Goal: Task Accomplishment & Management: Complete application form

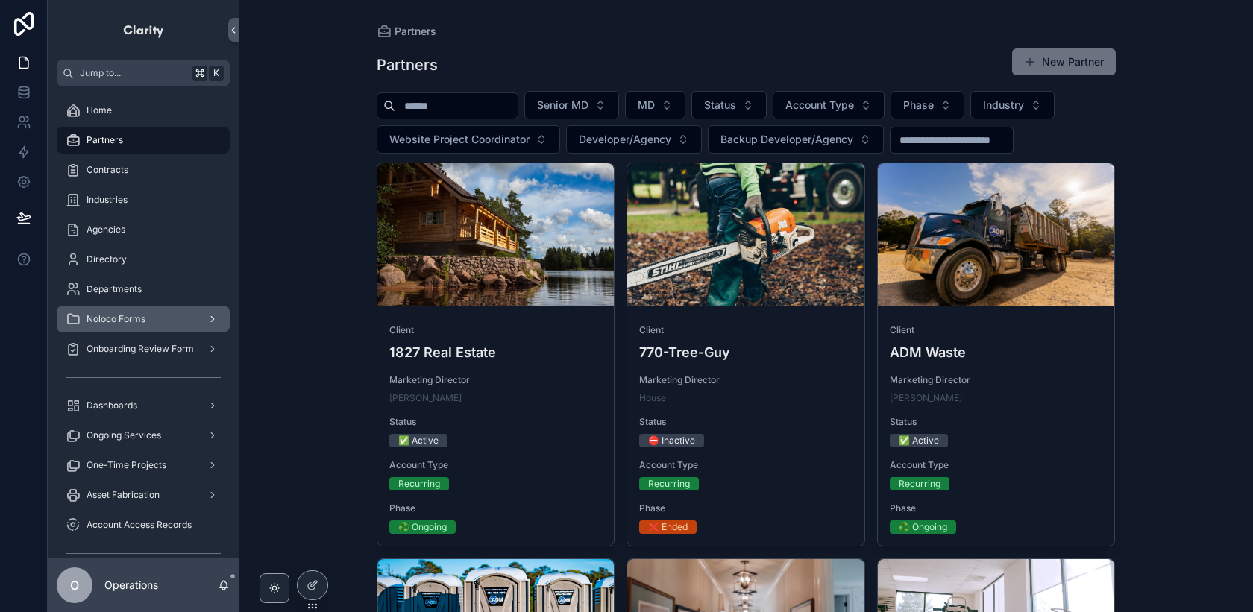
click at [193, 310] on div "Noloco Forms" at bounding box center [143, 319] width 155 height 24
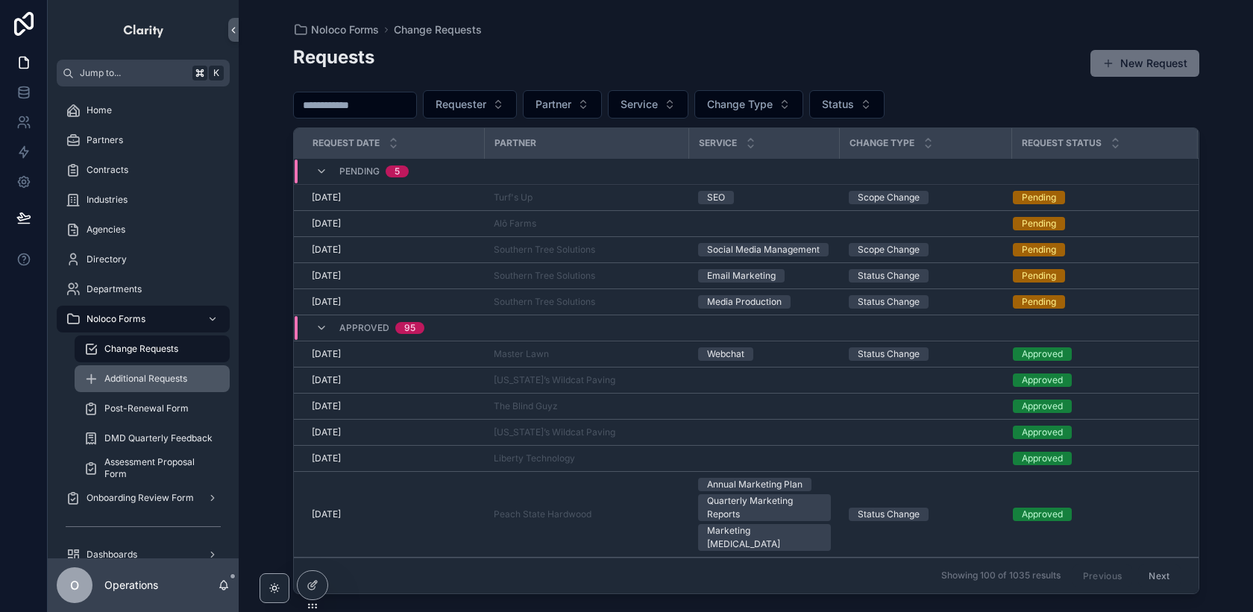
click at [194, 375] on div "Additional Requests" at bounding box center [152, 379] width 137 height 24
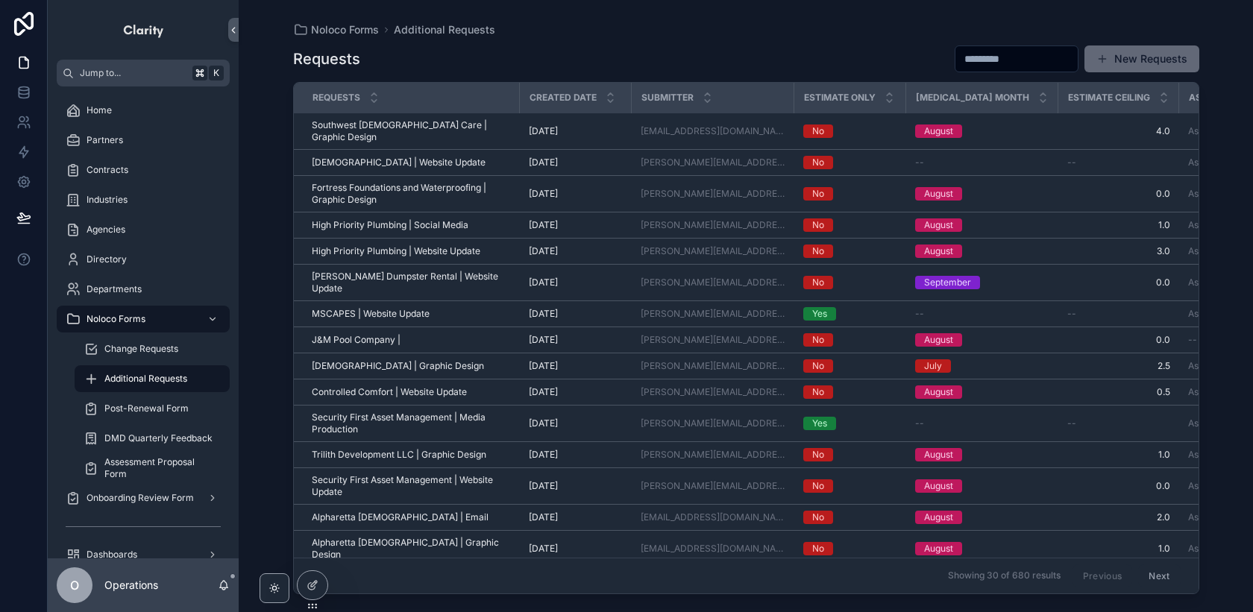
click at [1108, 54] on span "scrollable content" at bounding box center [1102, 59] width 12 height 12
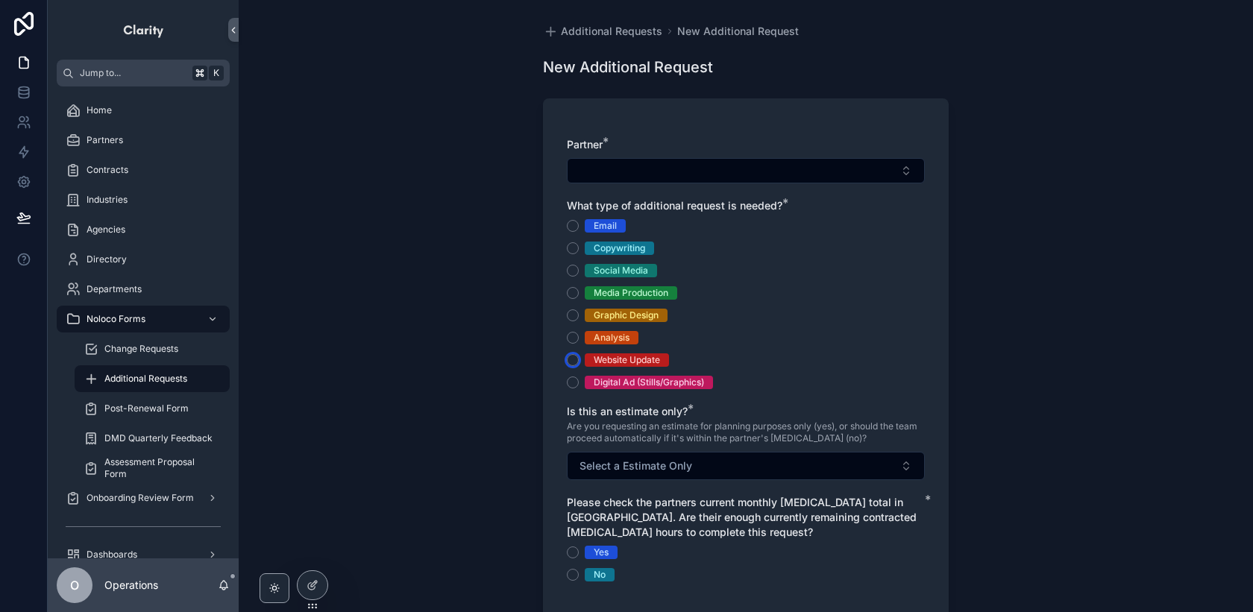
click at [573, 363] on button "Website Update" at bounding box center [573, 360] width 12 height 12
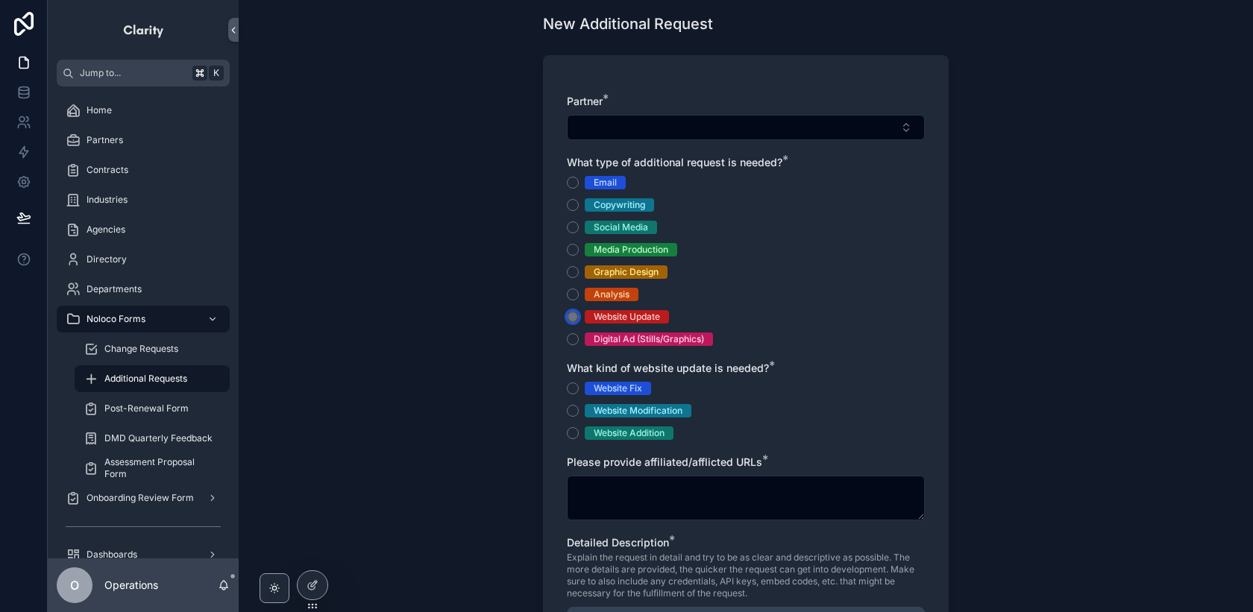
scroll to position [74, 0]
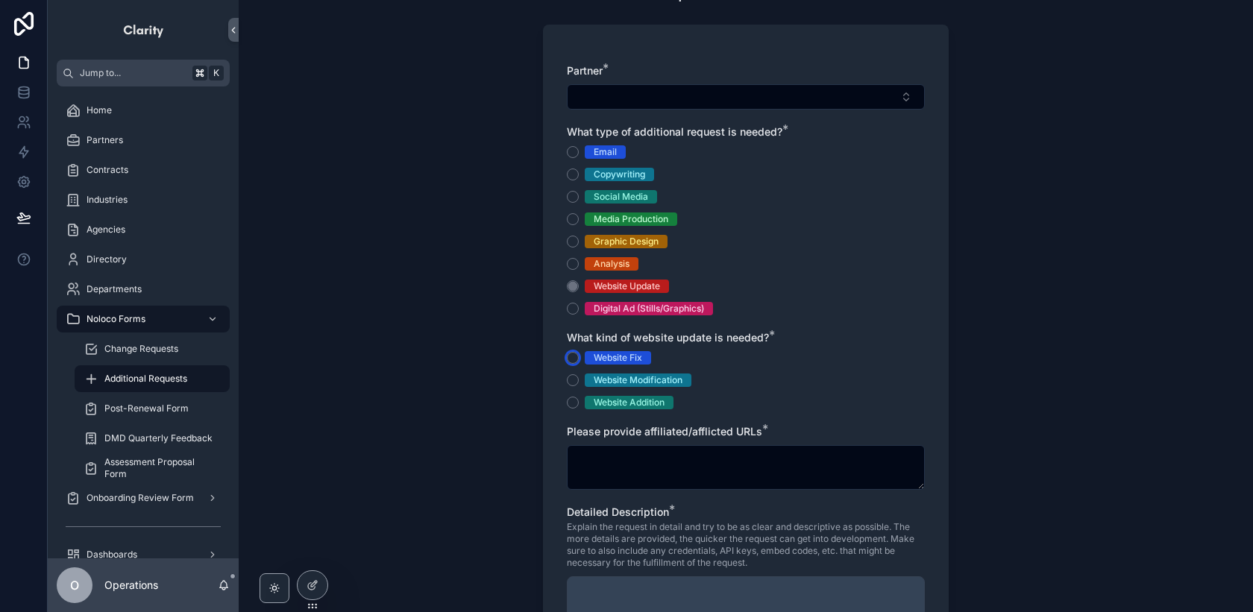
click at [575, 359] on button "Website Fix" at bounding box center [573, 358] width 12 height 12
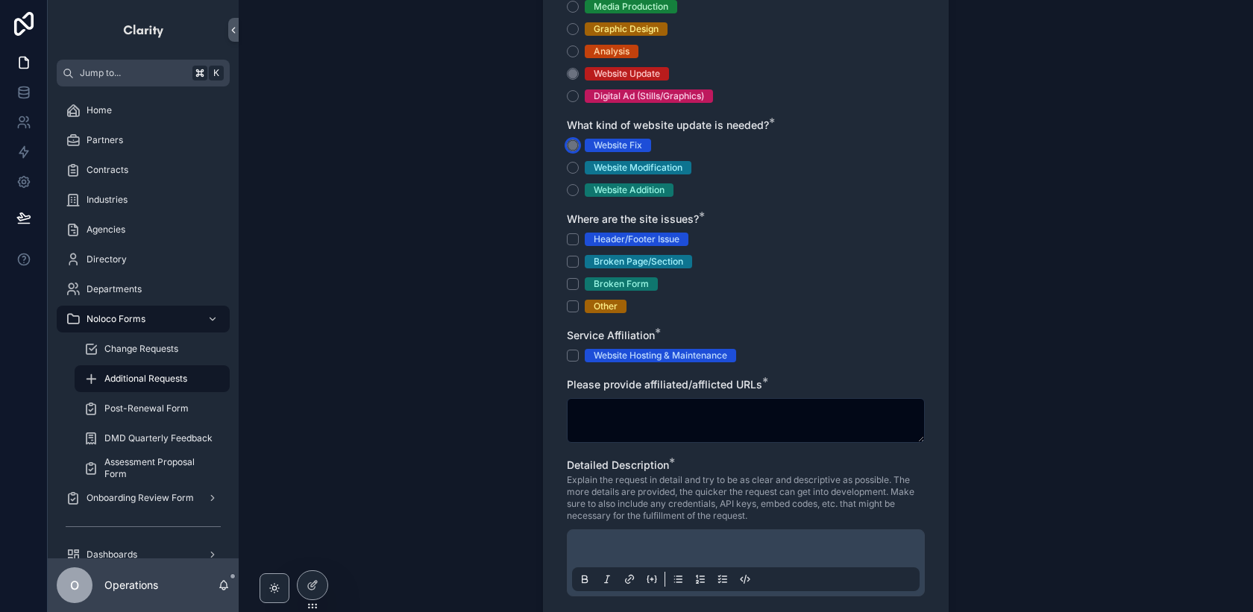
scroll to position [281, 0]
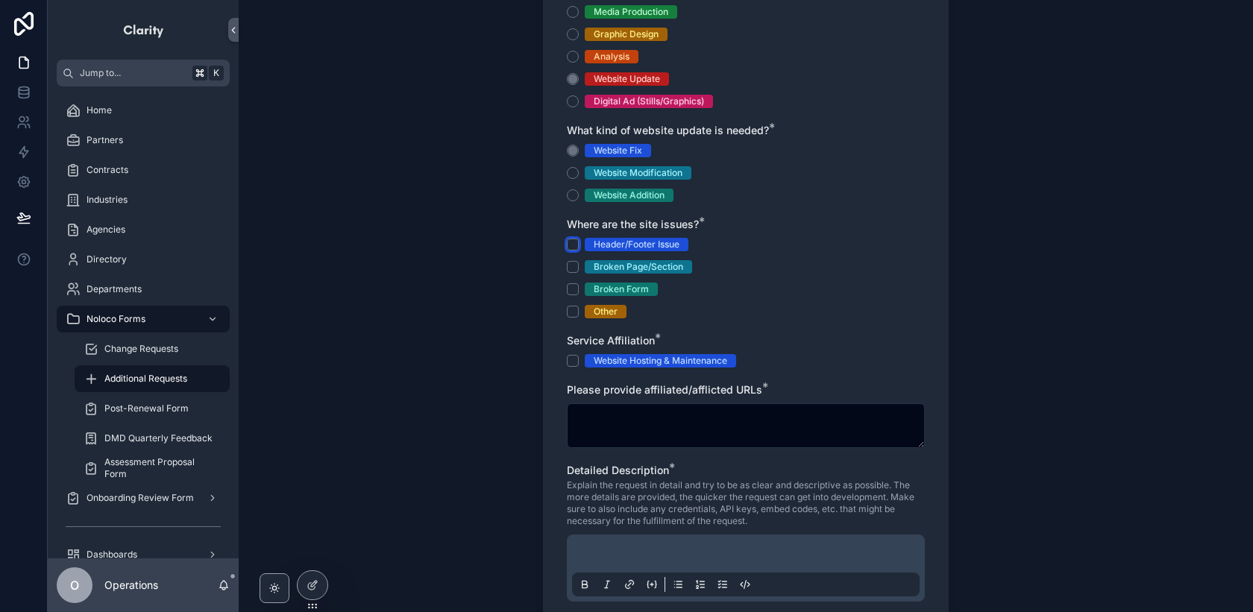
click at [575, 242] on button "Header/Footer Issue" at bounding box center [573, 245] width 12 height 12
click at [575, 261] on button "Broken Page/Section" at bounding box center [573, 267] width 12 height 12
click at [574, 289] on button "Broken Form" at bounding box center [573, 289] width 12 height 12
click at [571, 307] on button "Other" at bounding box center [573, 312] width 12 height 12
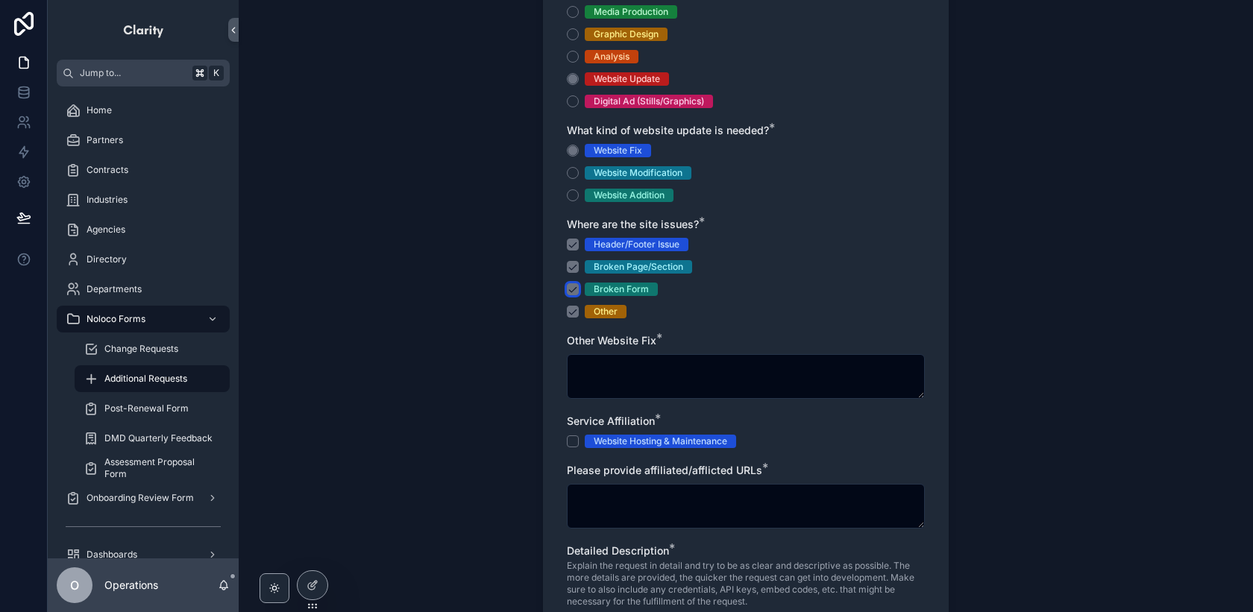
click at [572, 293] on button "Broken Form" at bounding box center [573, 289] width 12 height 12
click at [572, 312] on button "Other" at bounding box center [573, 312] width 12 height 12
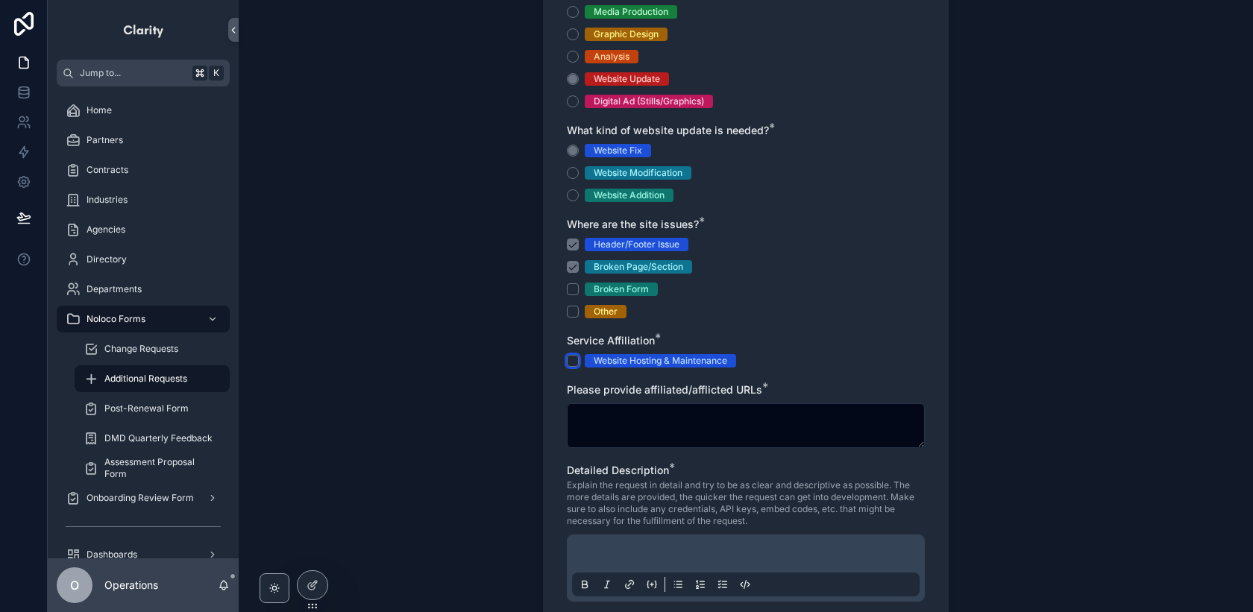
click at [573, 359] on button "Website Hosting & Maintenance" at bounding box center [573, 361] width 12 height 12
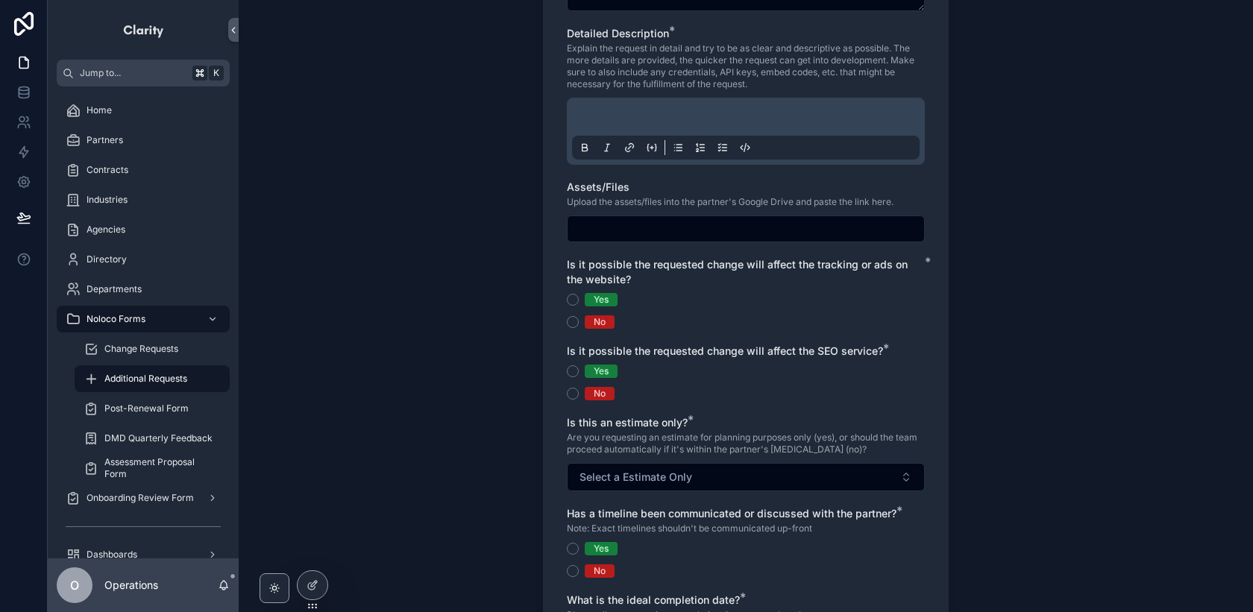
scroll to position [720, 0]
click at [569, 299] on button "Yes" at bounding box center [573, 298] width 12 height 12
click at [572, 318] on button "No" at bounding box center [573, 321] width 12 height 12
click at [574, 297] on button "Yes" at bounding box center [573, 298] width 12 height 12
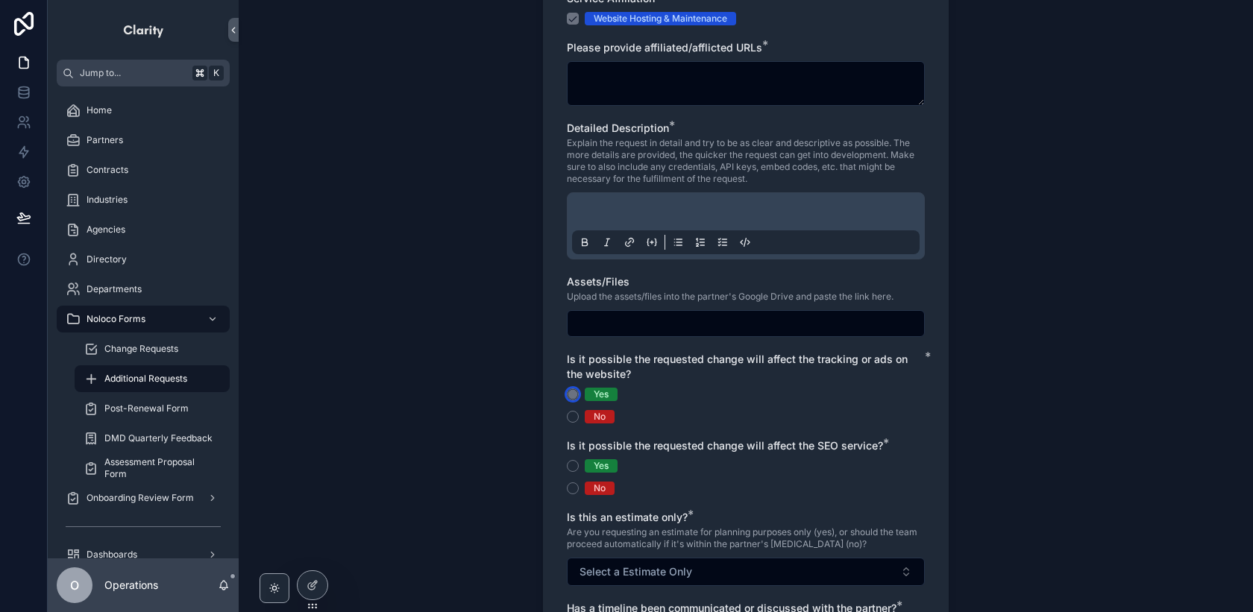
scroll to position [767, 0]
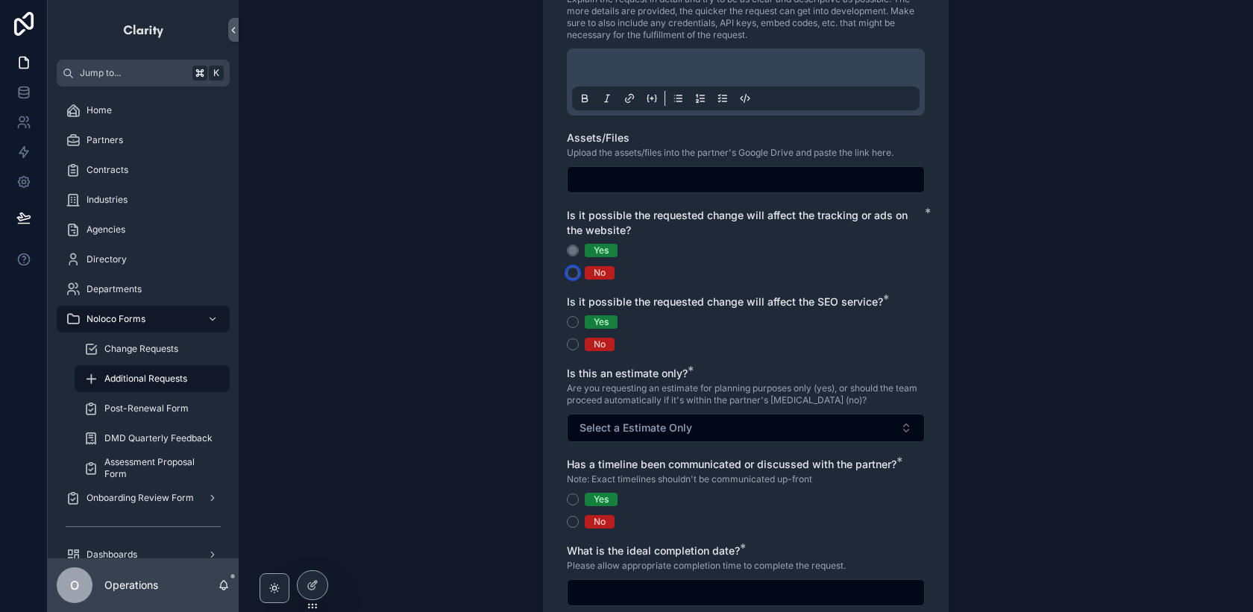
click at [577, 273] on button "No" at bounding box center [573, 273] width 12 height 12
click at [574, 318] on button "Yes" at bounding box center [573, 322] width 12 height 12
click at [572, 340] on button "No" at bounding box center [573, 345] width 12 height 12
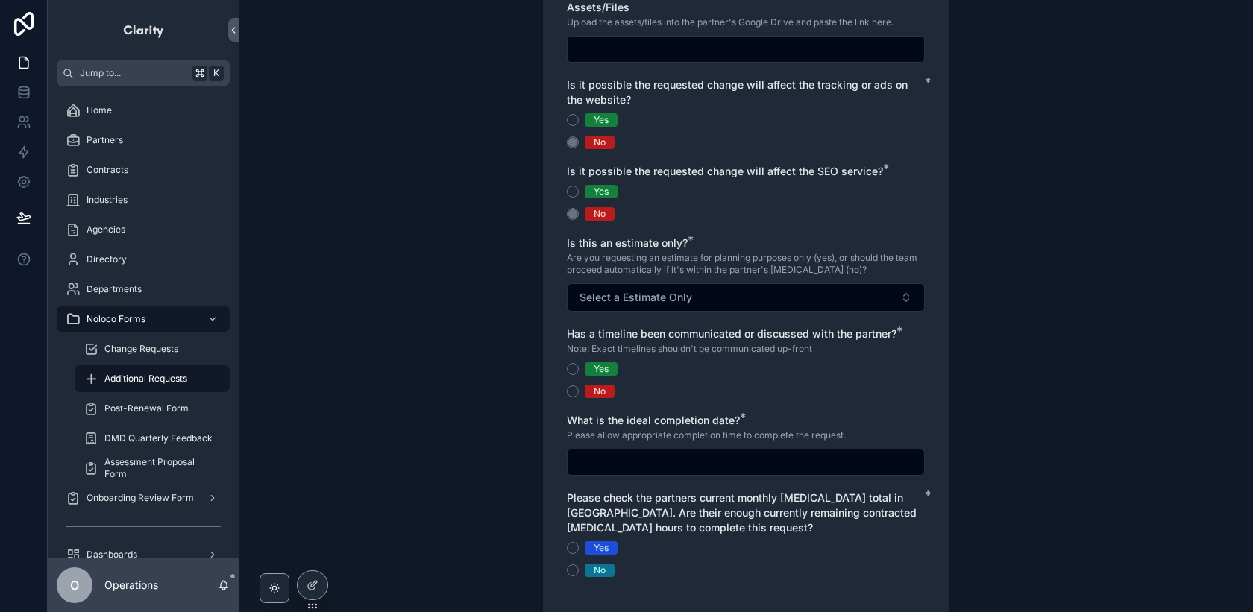
scroll to position [0, 0]
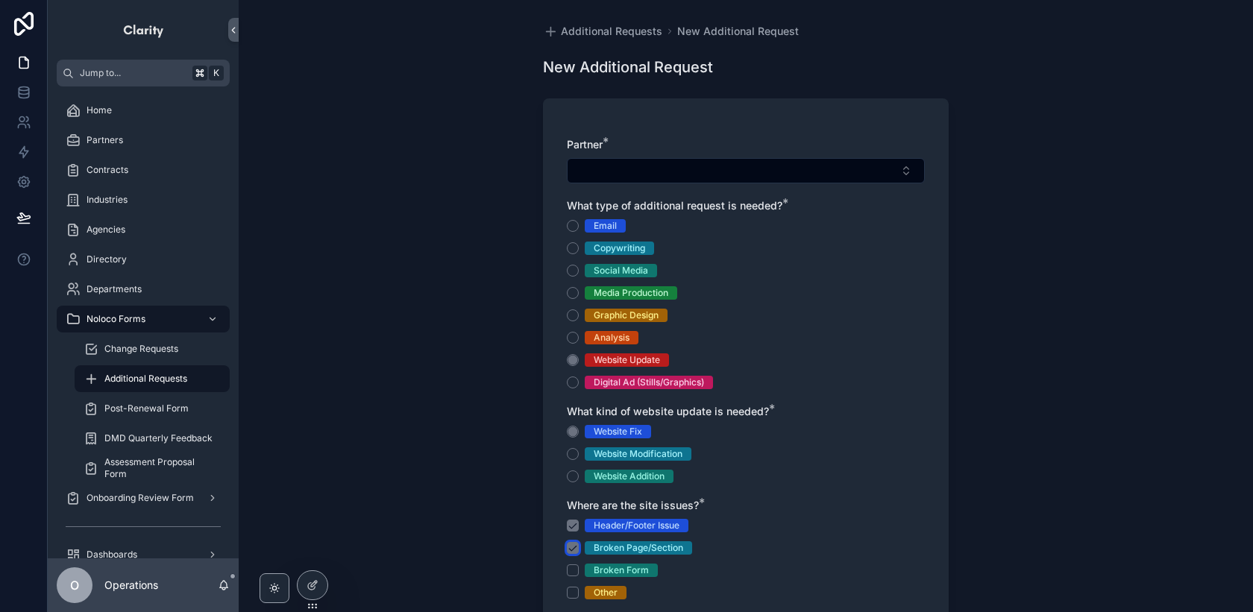
drag, startPoint x: 576, startPoint y: 544, endPoint x: 573, endPoint y: 532, distance: 12.3
click at [576, 544] on button "Broken Page/Section" at bounding box center [573, 548] width 12 height 12
click at [571, 527] on button "Header/Footer Issue" at bounding box center [573, 526] width 12 height 12
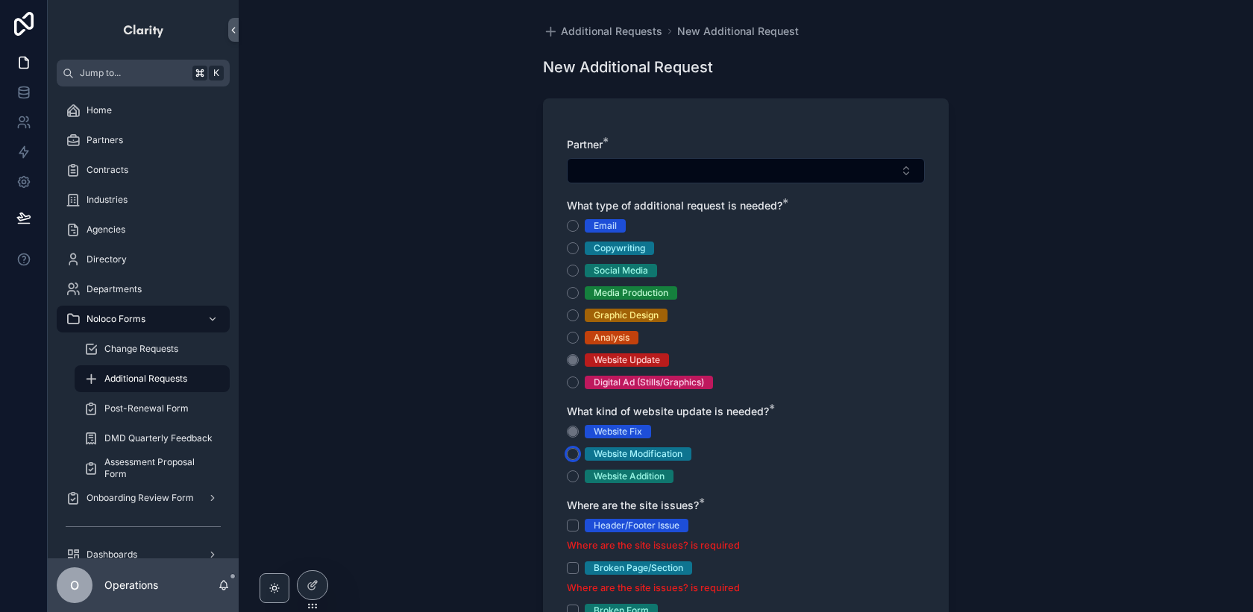
click at [573, 457] on button "Website Modification" at bounding box center [573, 454] width 12 height 12
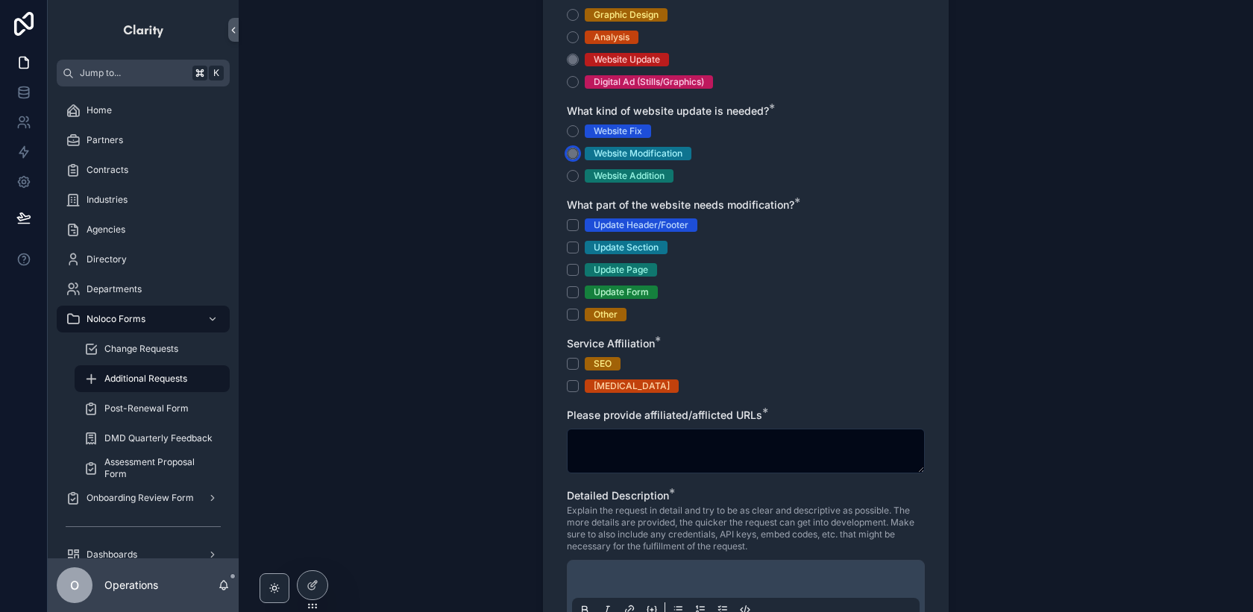
scroll to position [301, 0]
click at [575, 227] on button "Update Header/Footer" at bounding box center [573, 225] width 12 height 12
drag, startPoint x: 573, startPoint y: 252, endPoint x: 574, endPoint y: 261, distance: 9.1
click at [573, 252] on button "Update Section" at bounding box center [573, 247] width 12 height 12
click at [573, 267] on button "Update Page" at bounding box center [573, 269] width 12 height 12
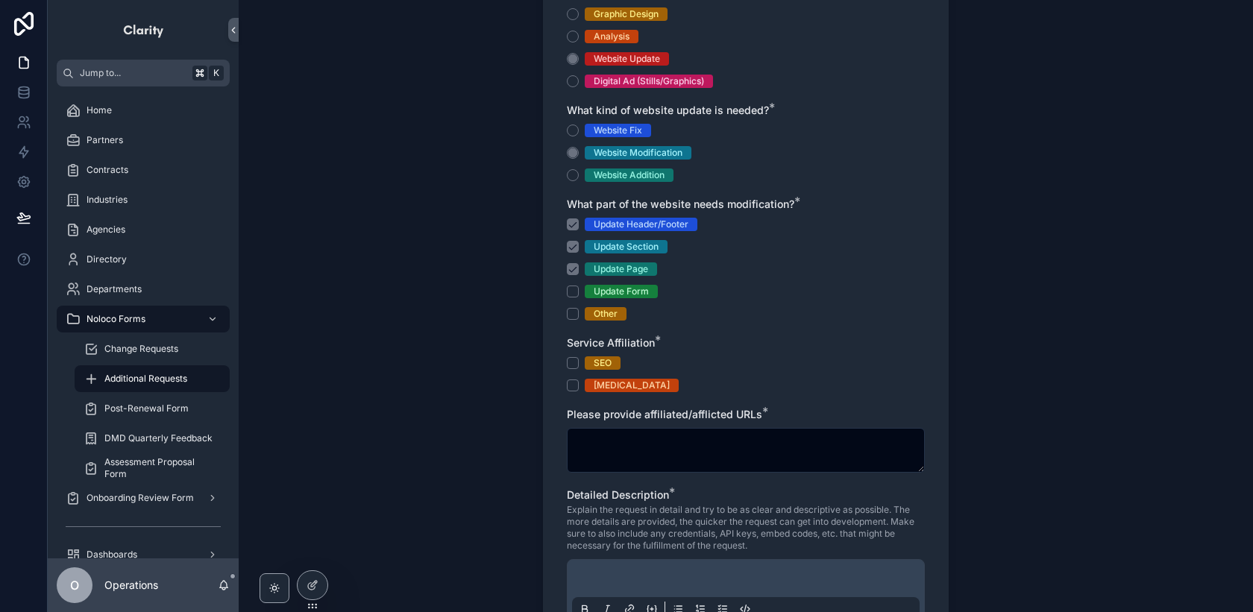
click at [574, 280] on div "Update Header/Footer Update Section Update Page Update Form Other" at bounding box center [746, 269] width 358 height 103
drag, startPoint x: 574, startPoint y: 291, endPoint x: 574, endPoint y: 302, distance: 11.2
click at [574, 292] on button "Update Form" at bounding box center [573, 292] width 12 height 12
click at [573, 312] on button "Other" at bounding box center [573, 314] width 12 height 12
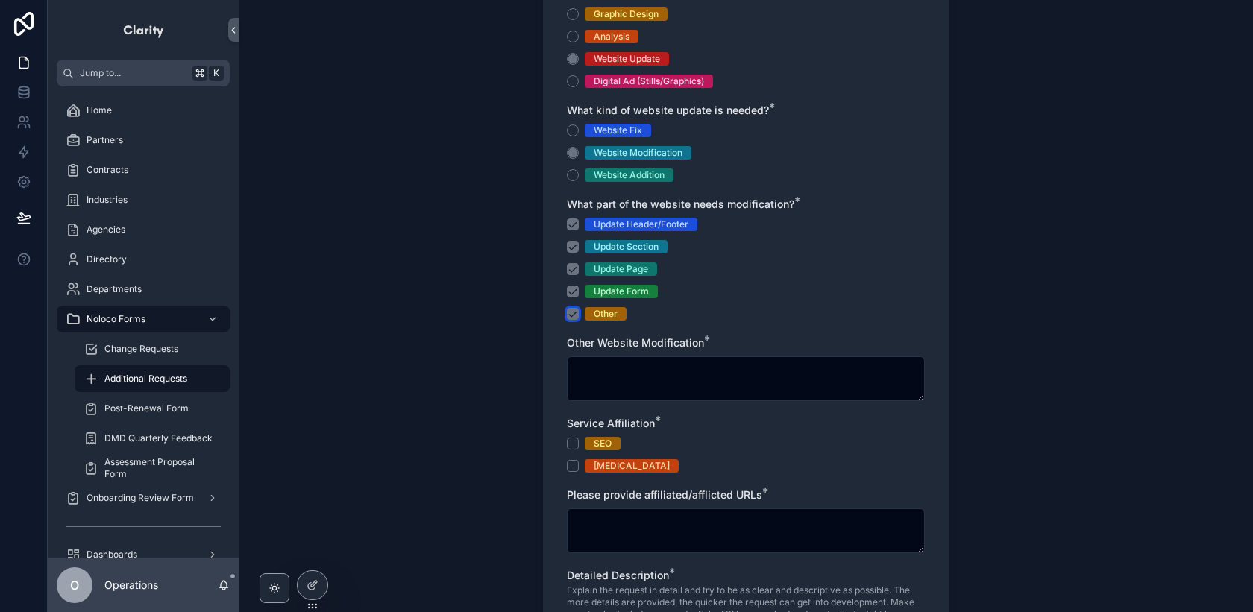
drag, startPoint x: 572, startPoint y: 314, endPoint x: 574, endPoint y: 306, distance: 8.3
click at [572, 314] on button "Other" at bounding box center [573, 314] width 12 height 12
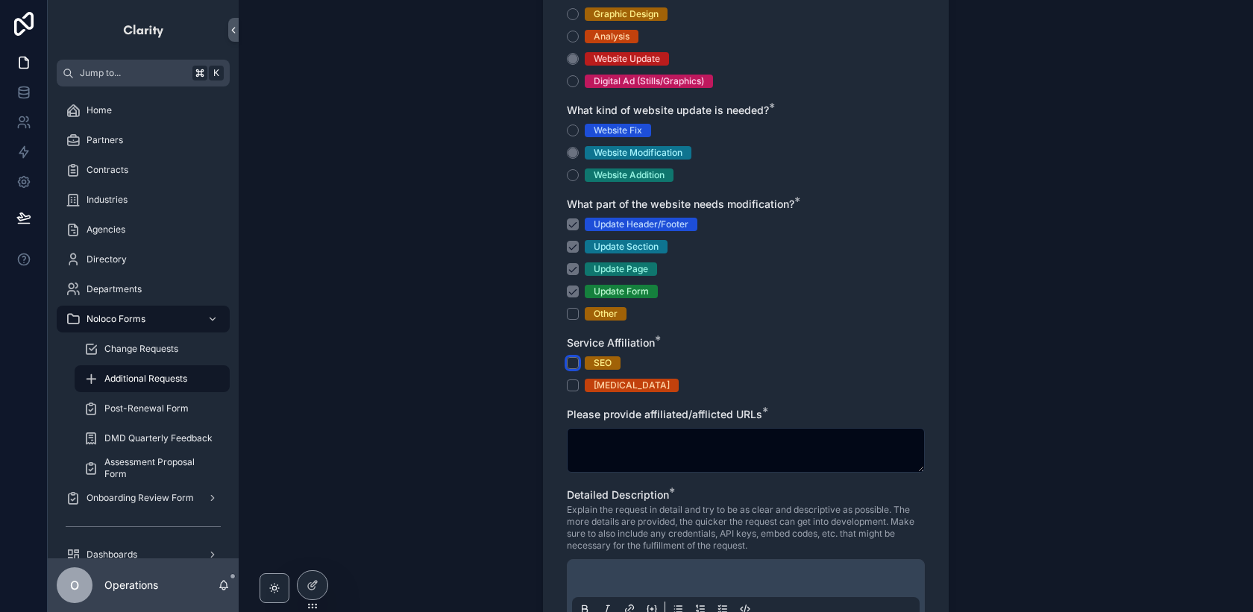
click at [574, 362] on button "SEO" at bounding box center [573, 363] width 12 height 12
click at [576, 382] on button "[MEDICAL_DATA]" at bounding box center [573, 386] width 12 height 12
drag, startPoint x: 572, startPoint y: 362, endPoint x: 576, endPoint y: 371, distance: 9.7
click at [572, 362] on button "SEO" at bounding box center [573, 363] width 12 height 12
click at [577, 382] on button "[MEDICAL_DATA]" at bounding box center [573, 386] width 12 height 12
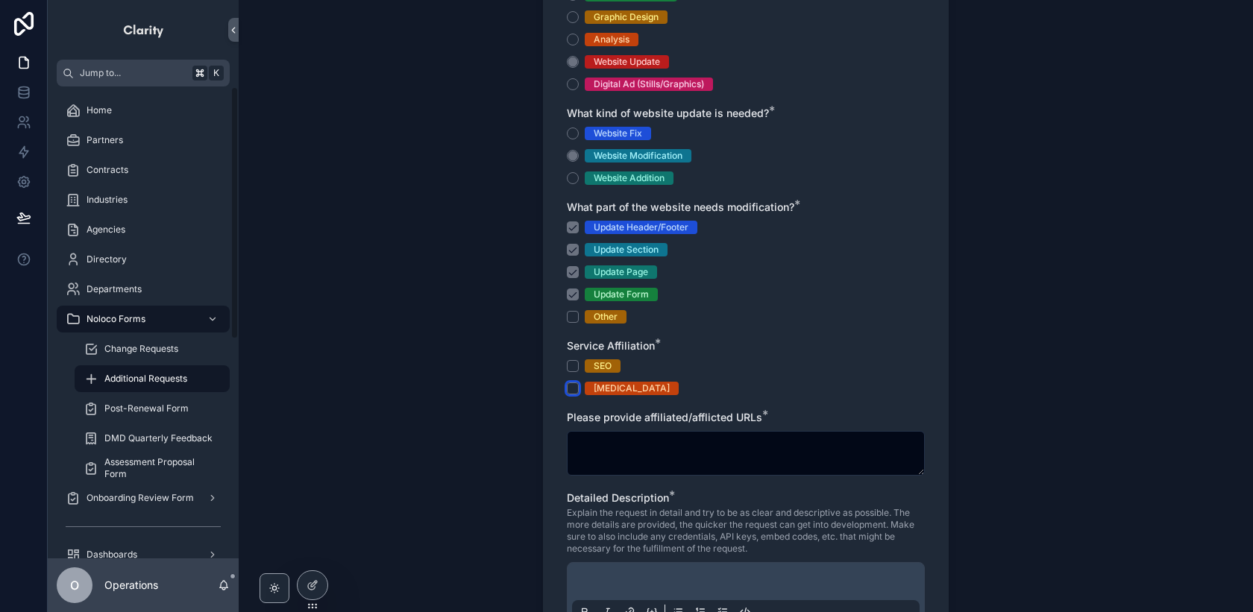
scroll to position [287, 0]
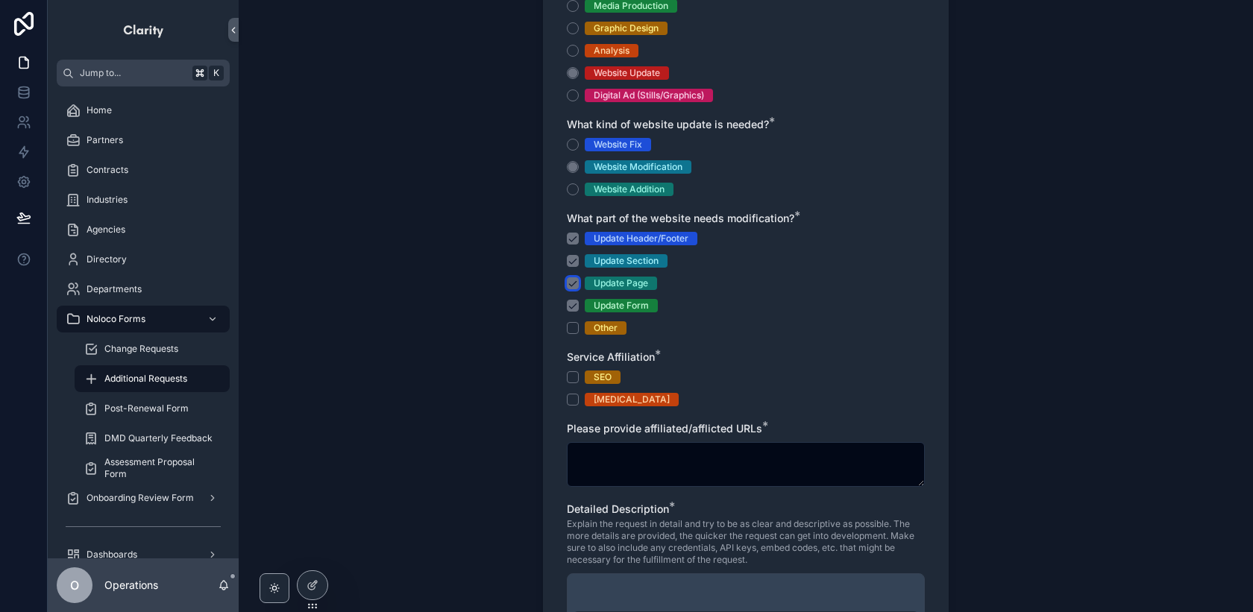
drag, startPoint x: 570, startPoint y: 286, endPoint x: 570, endPoint y: 296, distance: 10.4
click at [570, 286] on button "Update Page" at bounding box center [573, 283] width 12 height 12
click at [571, 301] on button "Update Form" at bounding box center [573, 306] width 12 height 12
click at [569, 261] on button "Update Section" at bounding box center [573, 261] width 12 height 12
drag, startPoint x: 573, startPoint y: 241, endPoint x: 565, endPoint y: 241, distance: 8.2
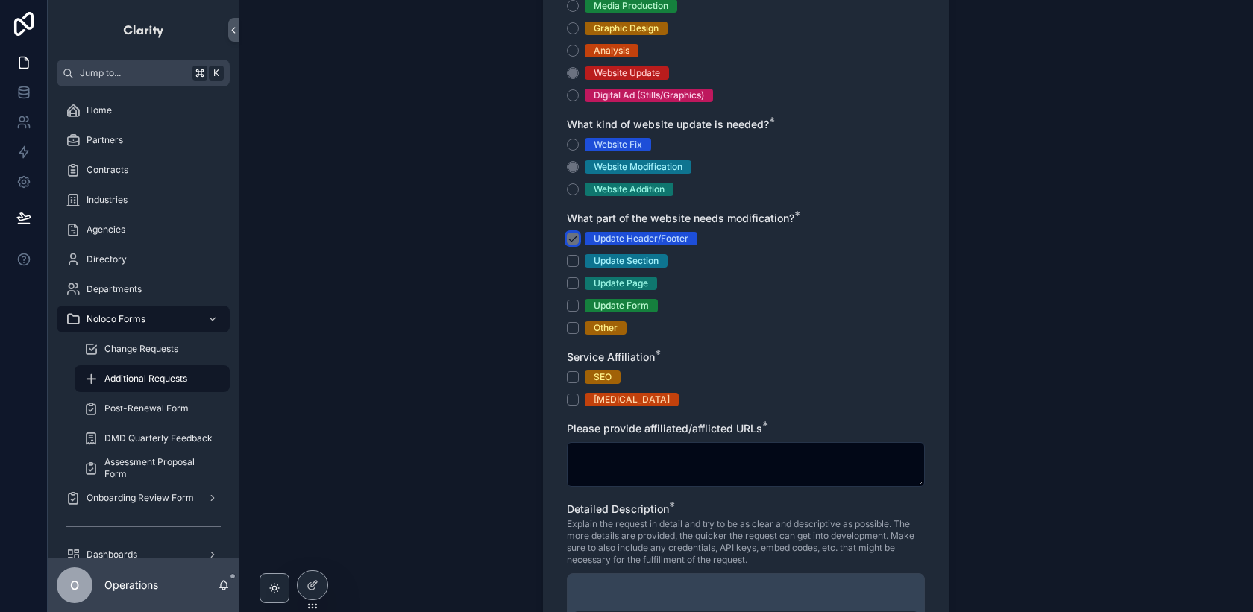
click at [570, 241] on button "Update Header/Footer" at bounding box center [573, 239] width 12 height 12
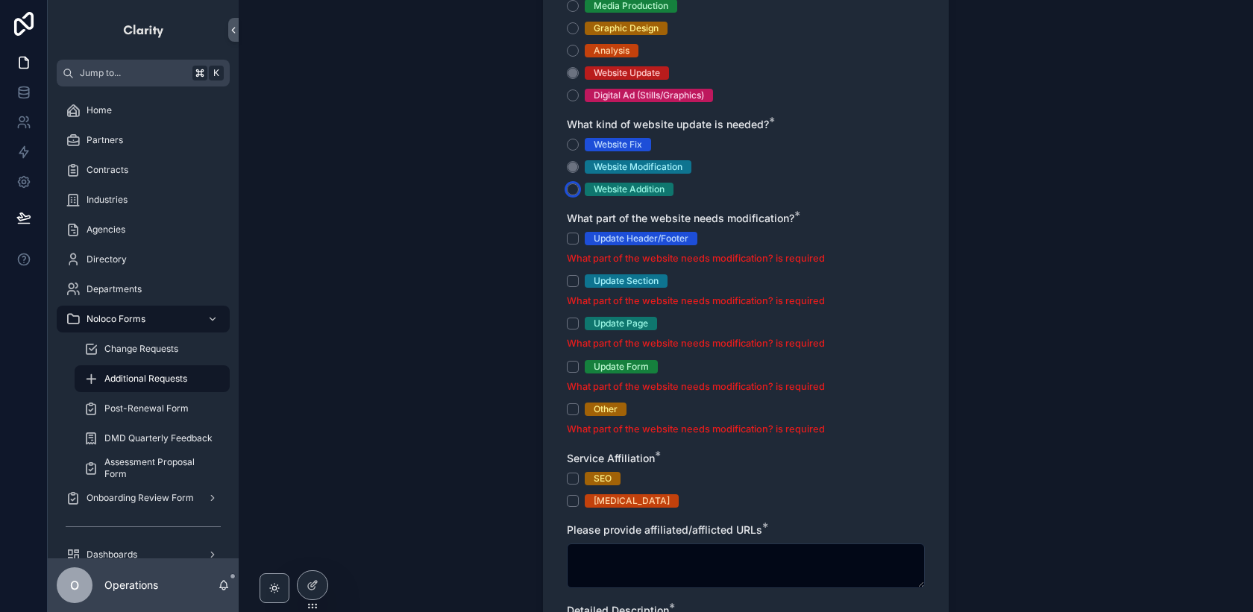
click at [572, 194] on button "Website Addition" at bounding box center [573, 189] width 12 height 12
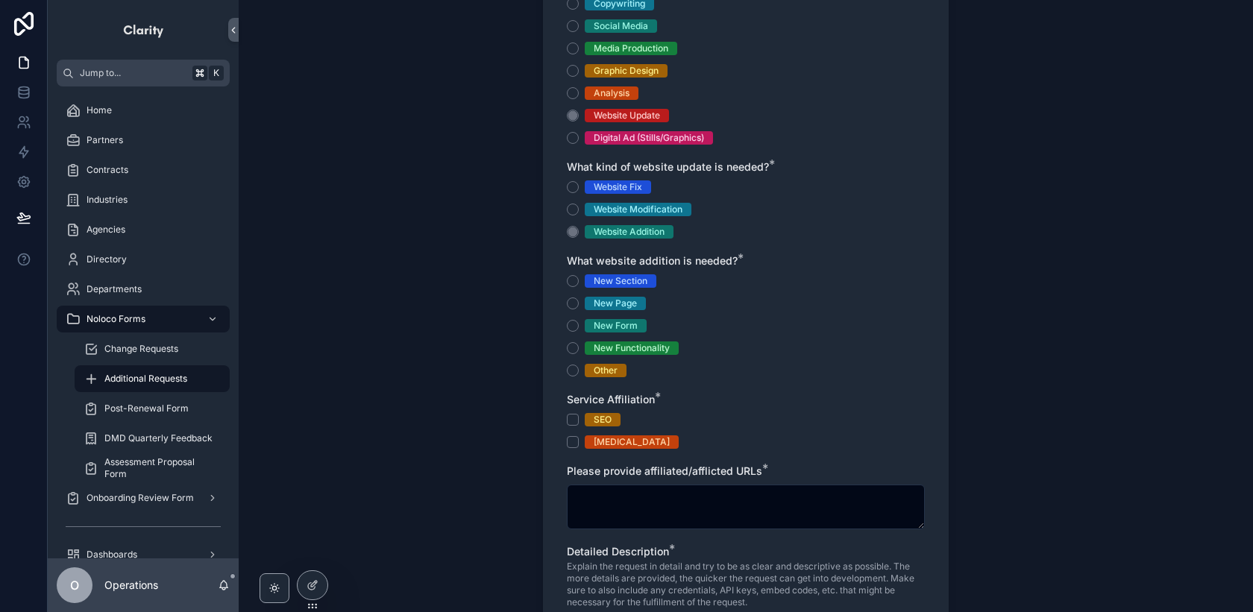
scroll to position [245, 0]
click at [168, 377] on span "Additional Requests" at bounding box center [145, 379] width 83 height 12
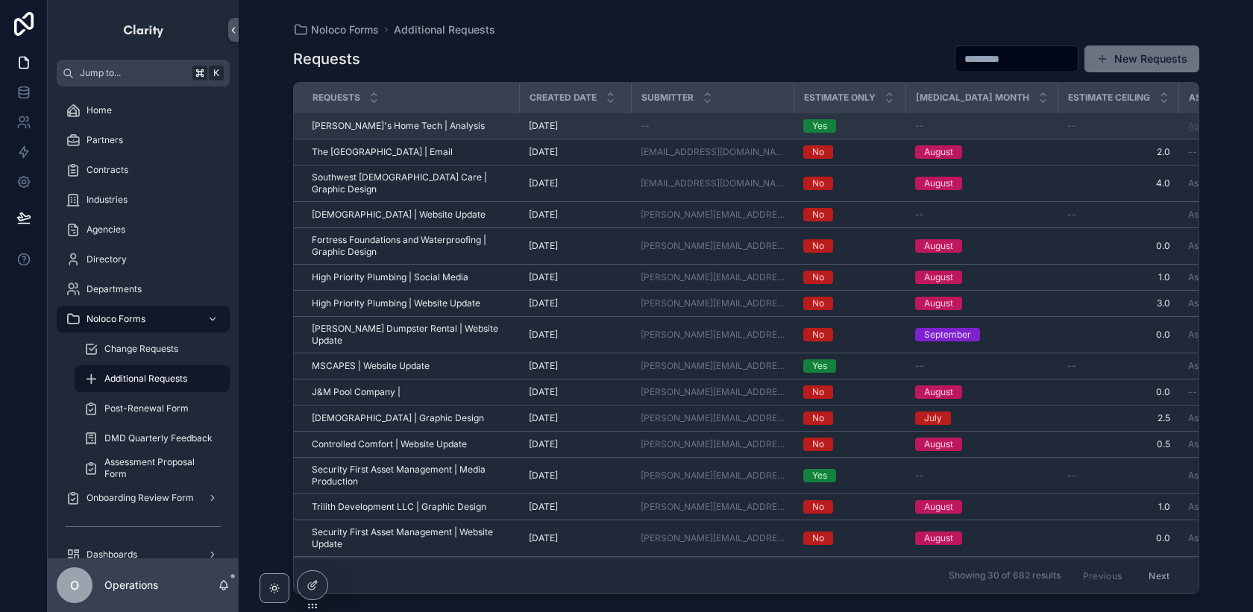
click at [1188, 126] on link "Asana Task" at bounding box center [1212, 125] width 48 height 11
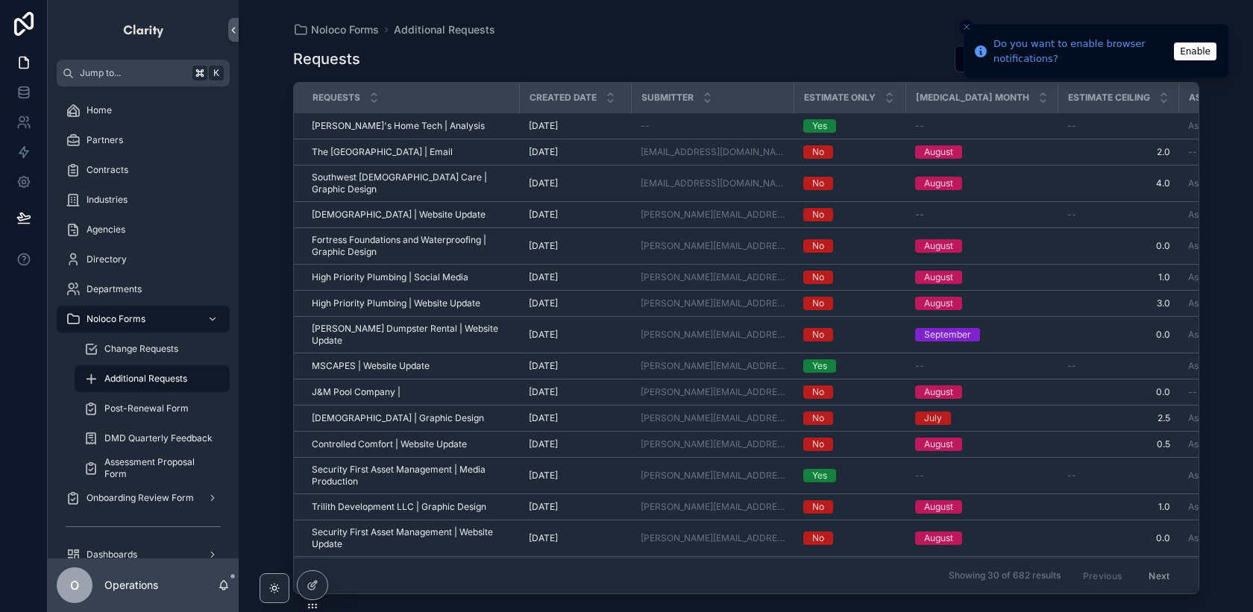
click at [964, 31] on button "Close toast" at bounding box center [966, 26] width 15 height 15
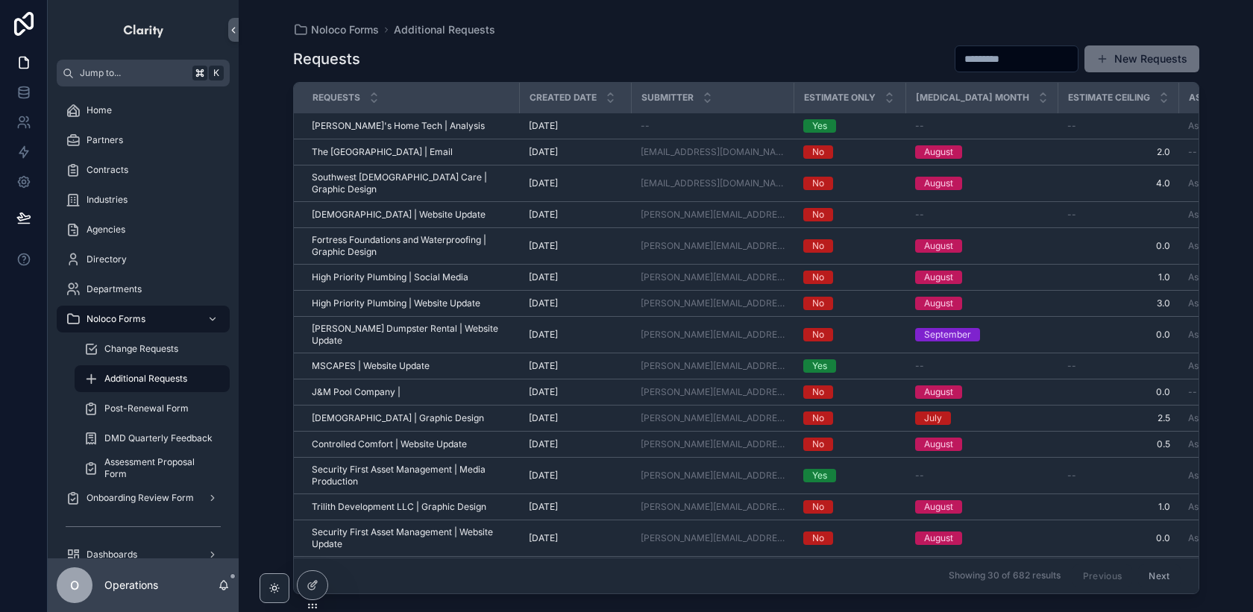
drag, startPoint x: 1110, startPoint y: 58, endPoint x: 990, endPoint y: 144, distance: 148.2
click at [1110, 58] on button "New Requests" at bounding box center [1141, 58] width 115 height 27
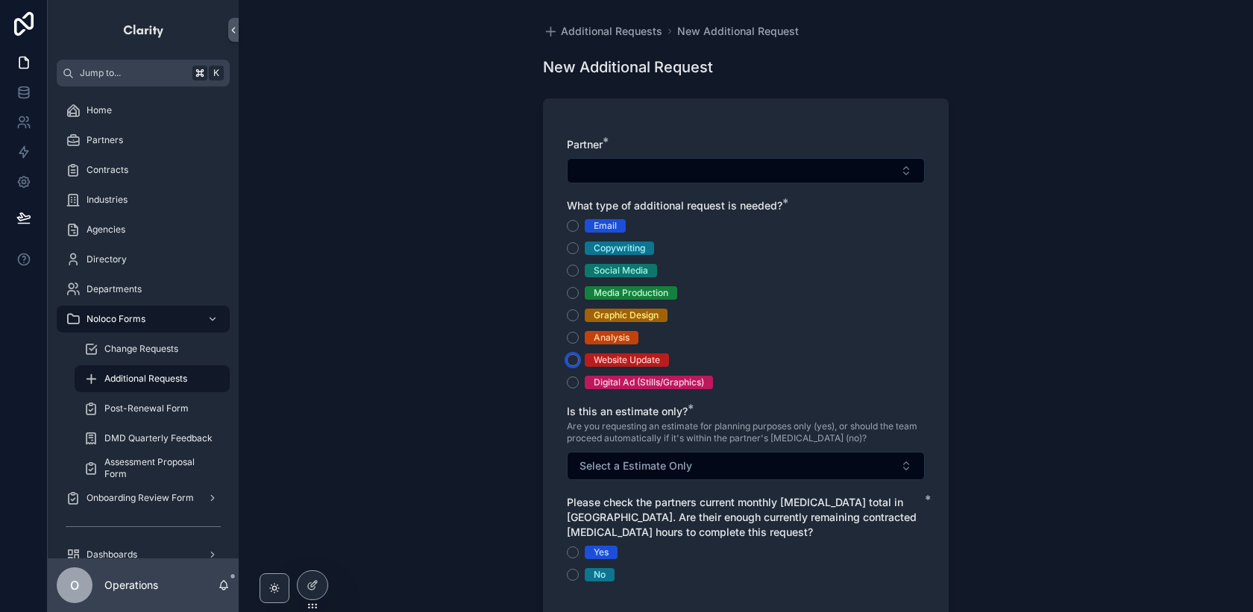
click at [576, 360] on button "Website Update" at bounding box center [573, 360] width 12 height 12
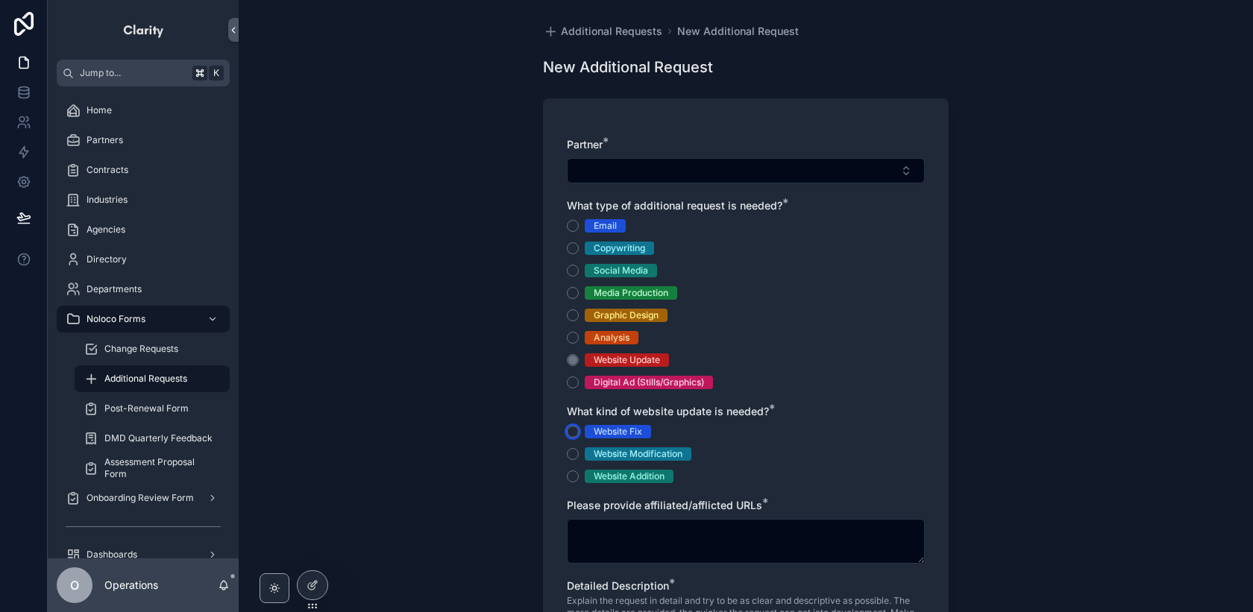
click at [570, 432] on button "Website Fix" at bounding box center [573, 432] width 12 height 12
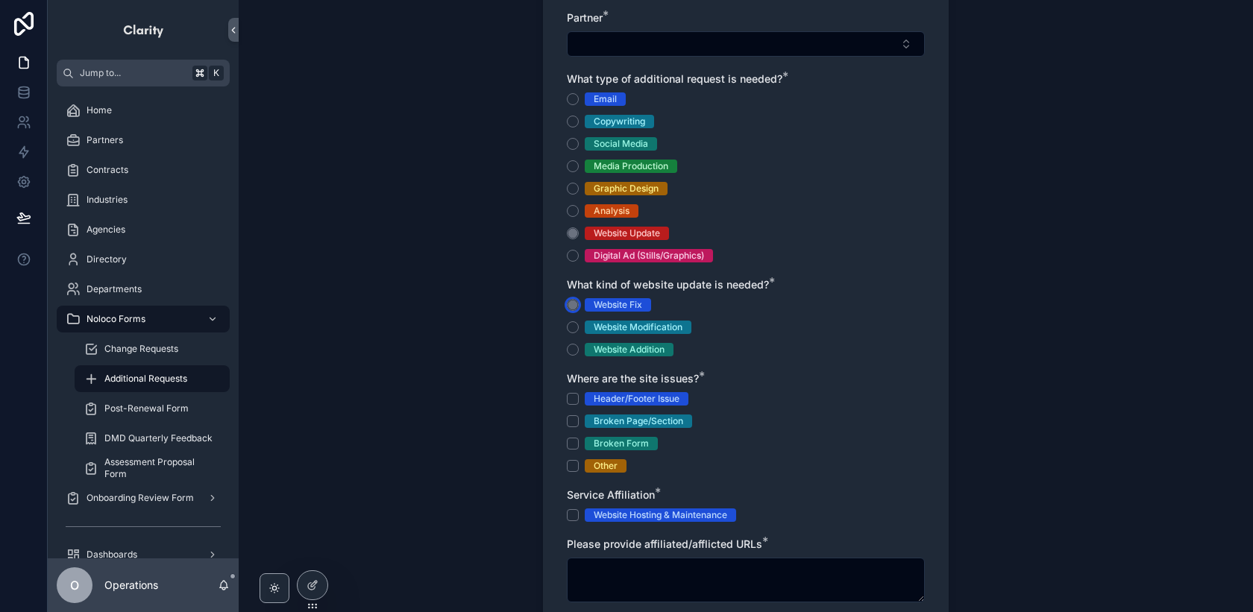
scroll to position [135, 0]
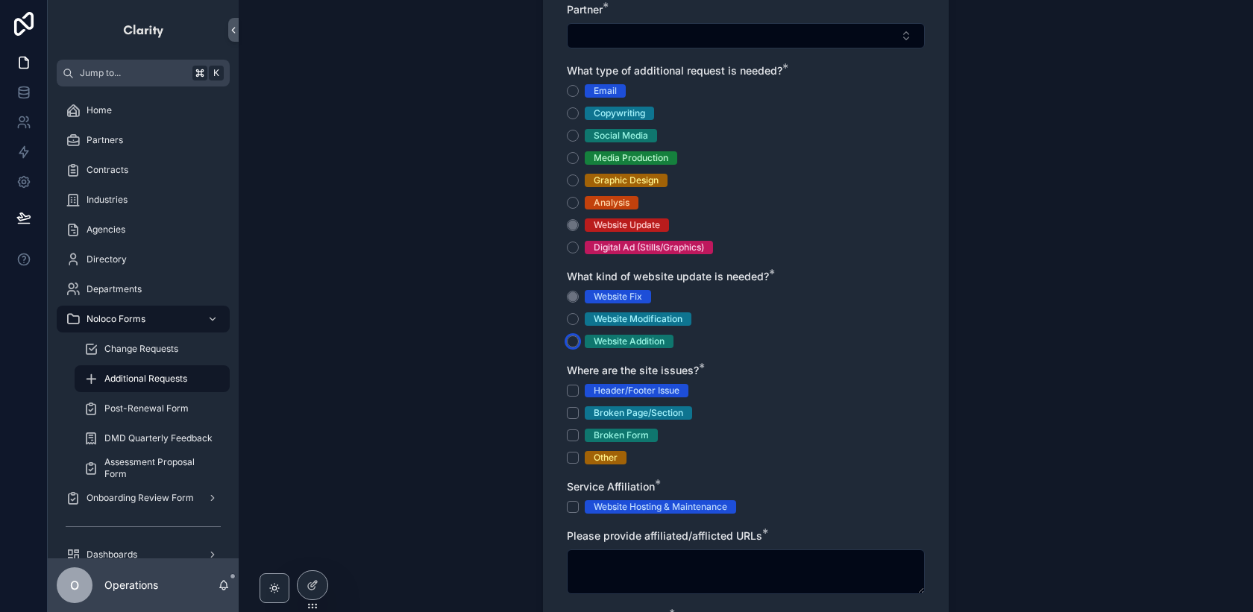
click at [573, 339] on button "Website Addition" at bounding box center [573, 342] width 12 height 12
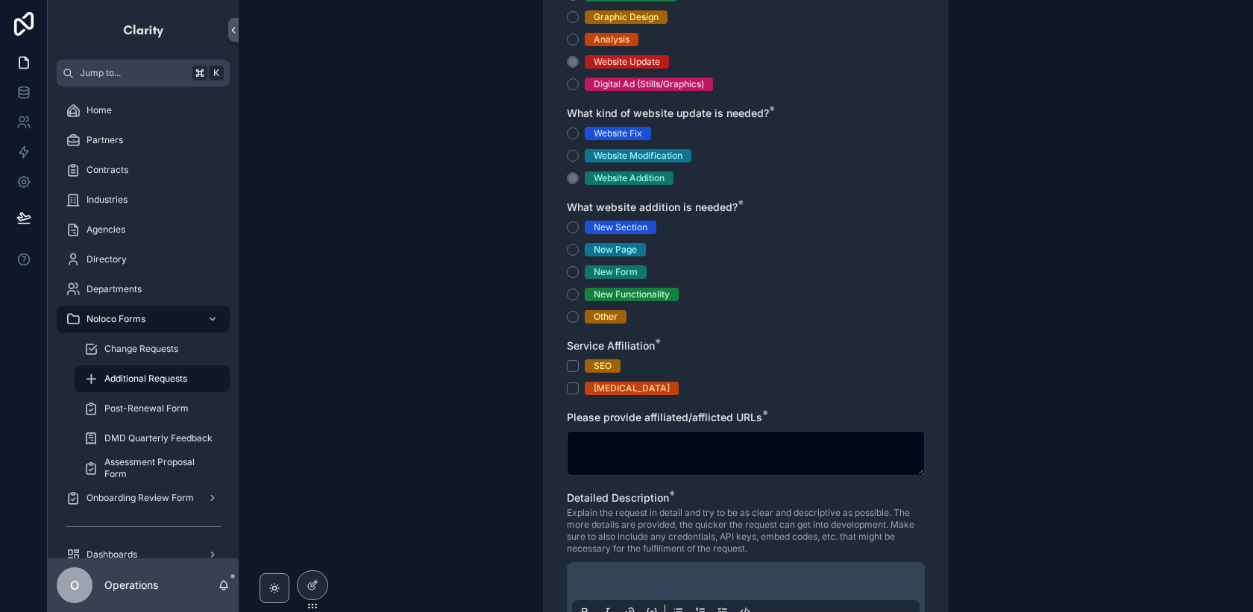
scroll to position [296, 0]
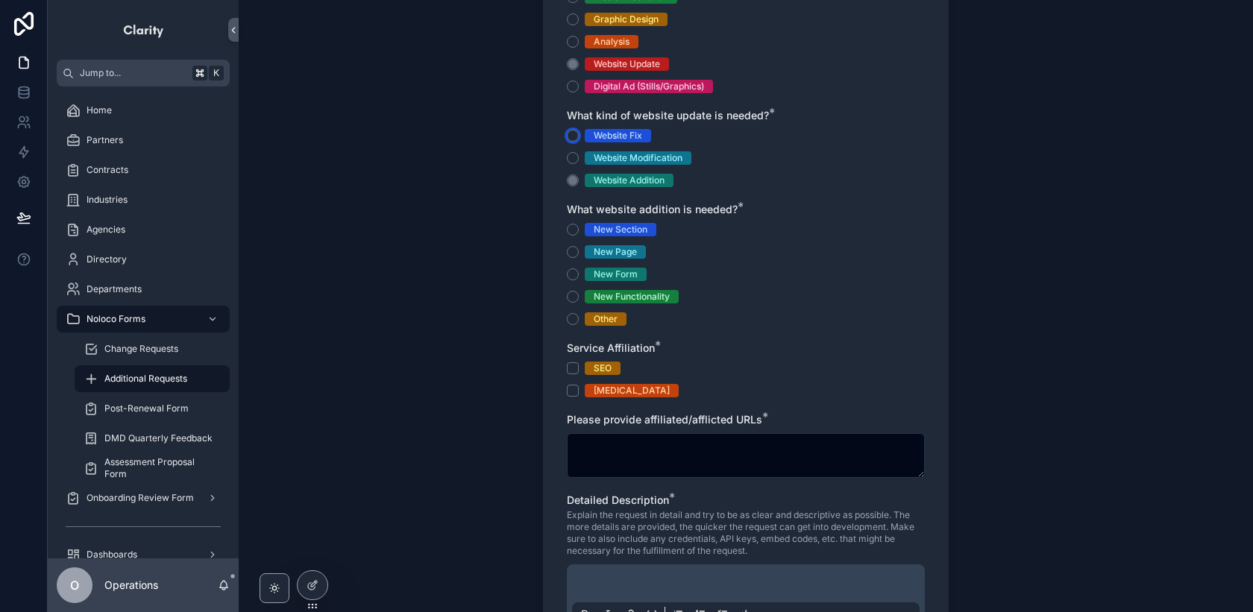
click at [578, 136] on button "Website Fix" at bounding box center [573, 136] width 12 height 12
